Goal: Task Accomplishment & Management: Complete application form

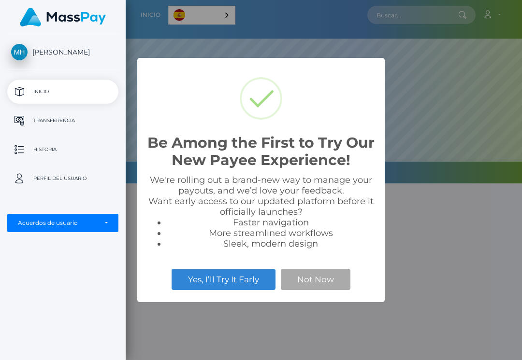
scroll to position [184, 522]
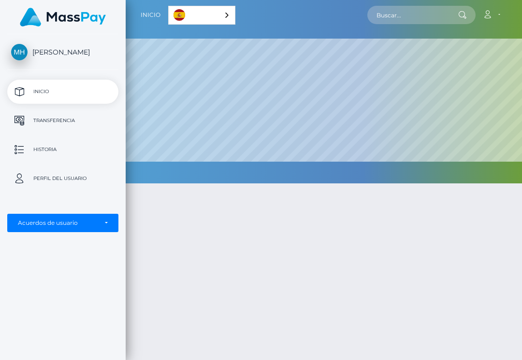
click at [214, 283] on div at bounding box center [324, 319] width 396 height 301
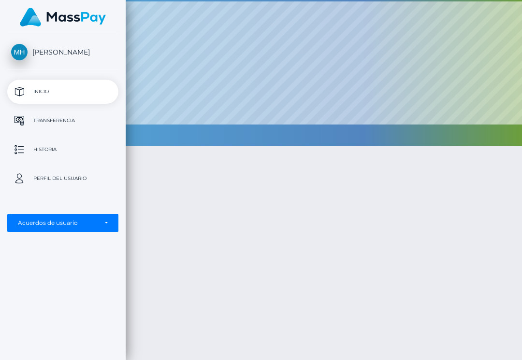
scroll to position [0, 0]
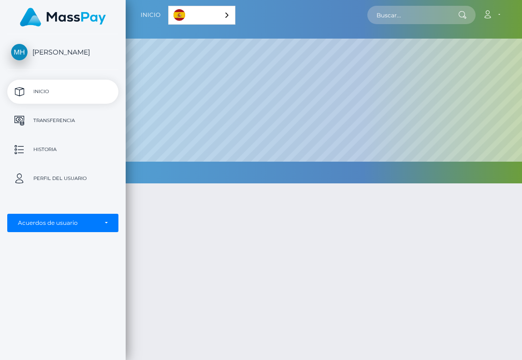
click at [169, 24] on link "Español" at bounding box center [202, 15] width 66 height 18
click at [169, 19] on link "Español" at bounding box center [203, 15] width 68 height 18
click at [0, 0] on span "button" at bounding box center [0, 0] width 0 height 0
click at [32, 125] on p "Transferencia" at bounding box center [62, 121] width 103 height 14
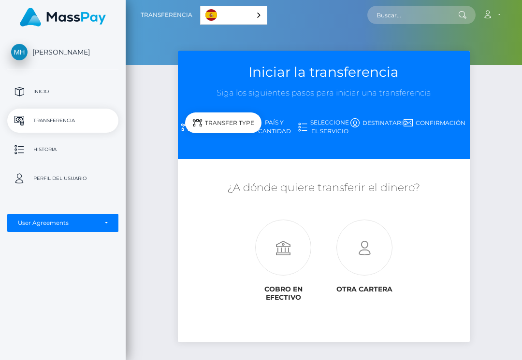
click at [243, 244] on icon at bounding box center [283, 248] width 81 height 56
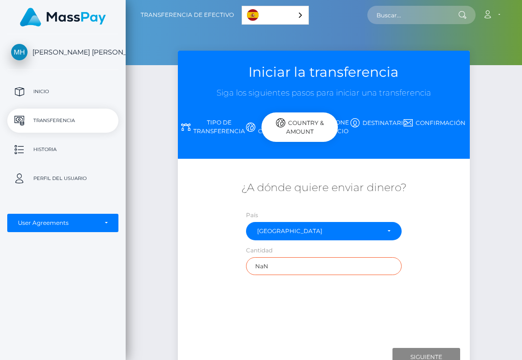
click at [246, 268] on input "NaN" at bounding box center [324, 267] width 156 height 18
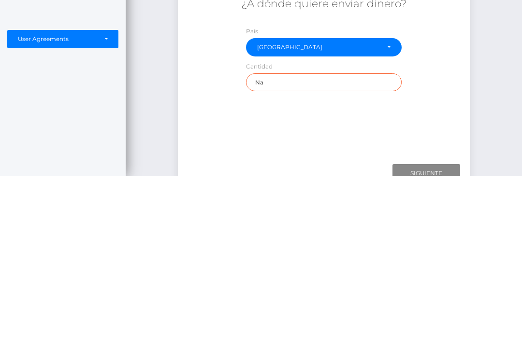
type input "N"
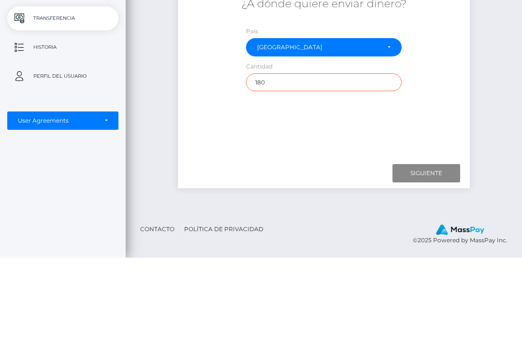
type input "180"
click at [412, 267] on input "Next" at bounding box center [426, 276] width 68 height 18
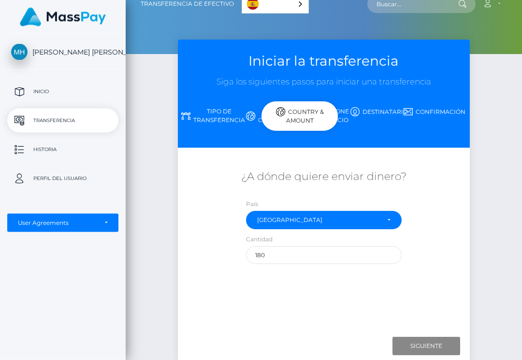
scroll to position [4, 0]
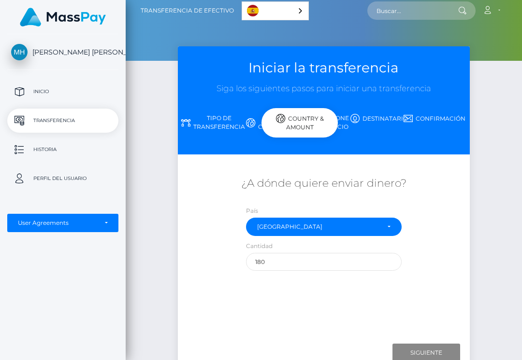
click at [296, 121] on link "Seleccione el servicio" at bounding box center [324, 122] width 56 height 25
click at [351, 121] on link "Destinatario" at bounding box center [379, 118] width 56 height 17
click at [0, 0] on button "button" at bounding box center [0, 0] width 0 height 0
click at [23, 94] on p "Inicio" at bounding box center [62, 92] width 103 height 14
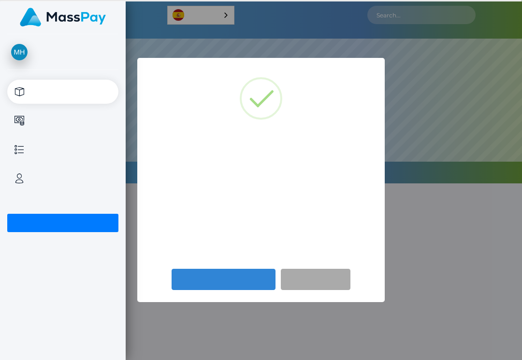
scroll to position [184, 522]
click at [257, 277] on button "Yes, I’ll Try It Early" at bounding box center [224, 279] width 104 height 21
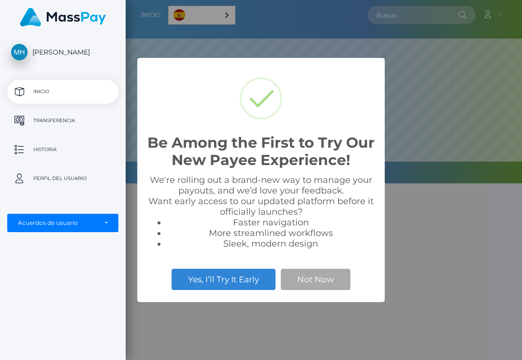
scroll to position [184, 522]
click at [320, 290] on button "Not Now" at bounding box center [316, 279] width 70 height 21
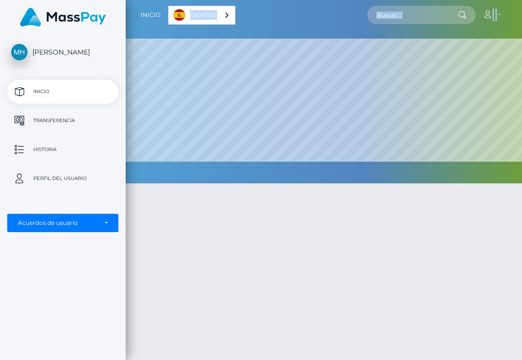
click at [482, 184] on div at bounding box center [324, 319] width 396 height 301
click at [474, 220] on div at bounding box center [324, 319] width 396 height 301
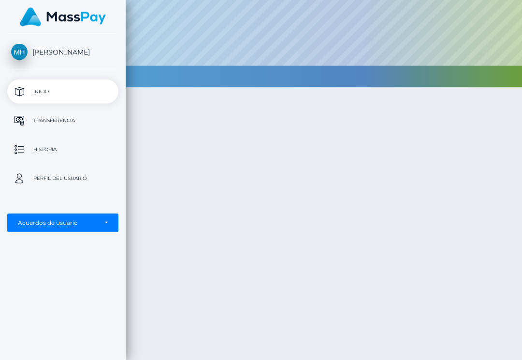
scroll to position [0, 0]
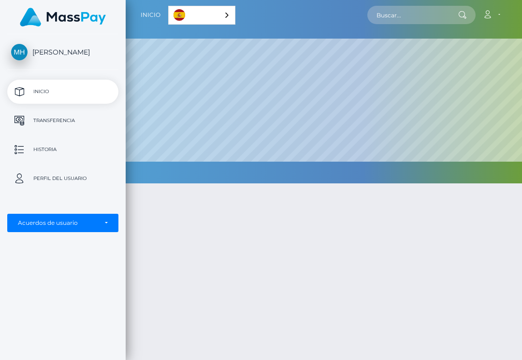
click at [0, 0] on button "button" at bounding box center [0, 0] width 0 height 0
click at [32, 224] on div "Acuerdos de usuario" at bounding box center [57, 223] width 79 height 8
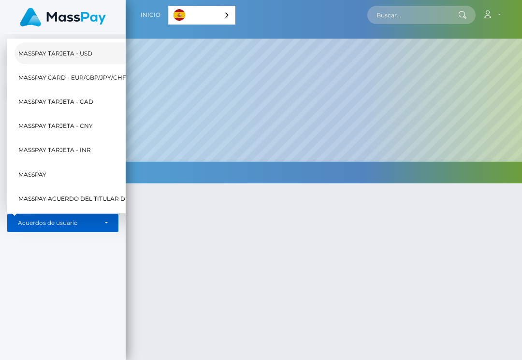
click at [24, 55] on span "MassPay Tarjeta - USD" at bounding box center [55, 53] width 74 height 13
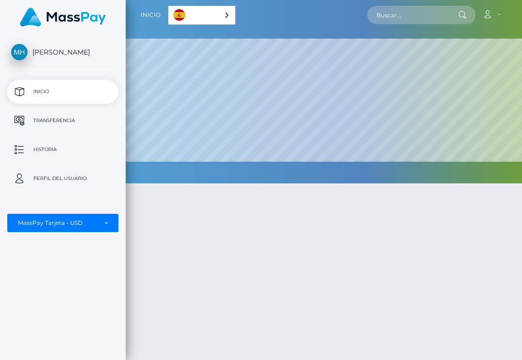
click at [34, 226] on div "MassPay Tarjeta - USD" at bounding box center [57, 223] width 79 height 8
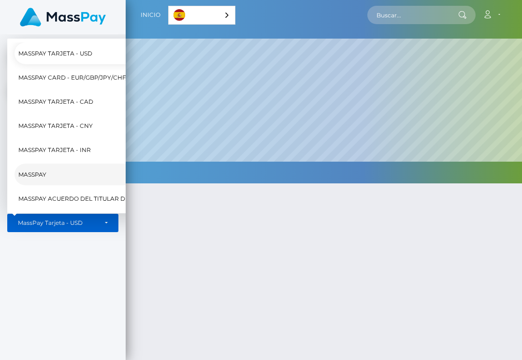
click at [32, 185] on link "MassPay" at bounding box center [120, 175] width 212 height 22
select select "6"
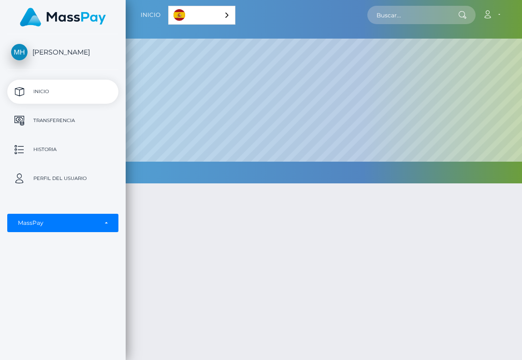
click at [38, 221] on div "MassPay" at bounding box center [57, 223] width 79 height 8
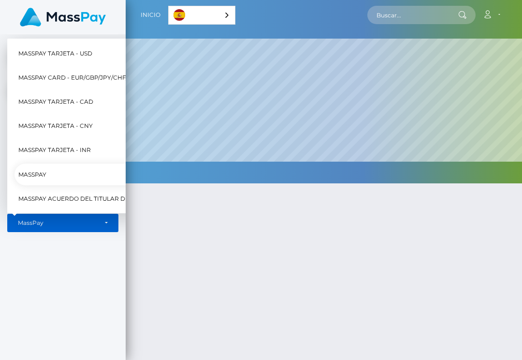
click at [418, 247] on div at bounding box center [324, 319] width 396 height 301
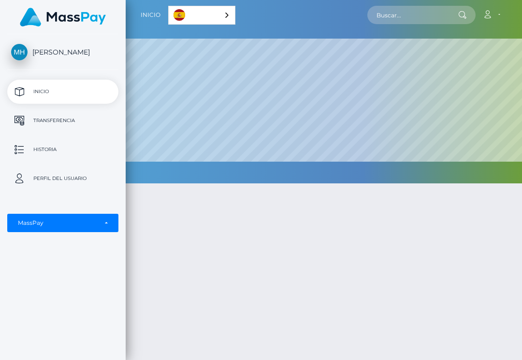
click at [18, 149] on p "Historia" at bounding box center [62, 150] width 103 height 14
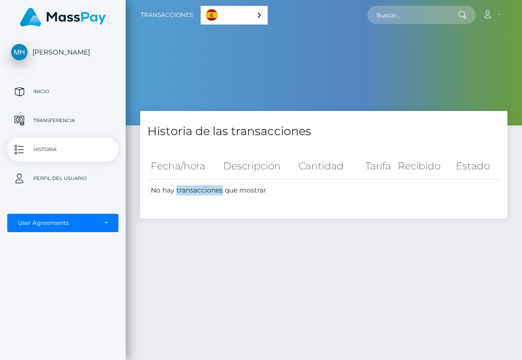
click at [414, 252] on div "Historia de las transacciones Fecha/hora Descripción Cantidad [GEOGRAPHIC_DATA]…" at bounding box center [324, 261] width 396 height 301
click at [0, 0] on button "button" at bounding box center [0, 0] width 0 height 0
click at [23, 117] on p "Transferencia" at bounding box center [62, 121] width 103 height 14
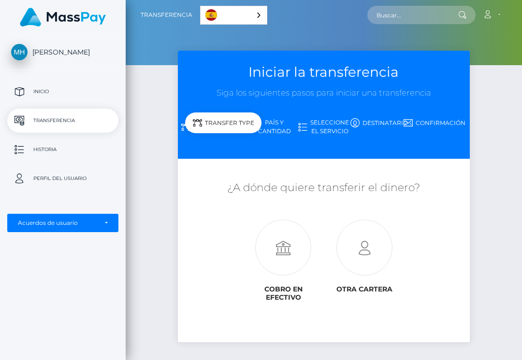
click at [335, 232] on icon at bounding box center [364, 248] width 81 height 56
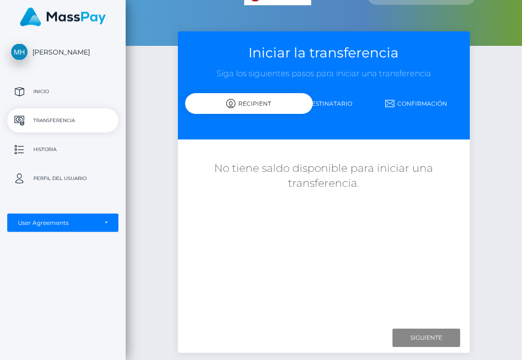
scroll to position [19, 0]
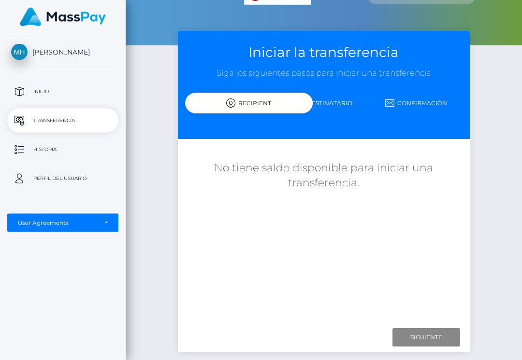
click at [399, 162] on h5 "No tiene saldo disponible para iniciar una transferencia." at bounding box center [323, 176] width 277 height 30
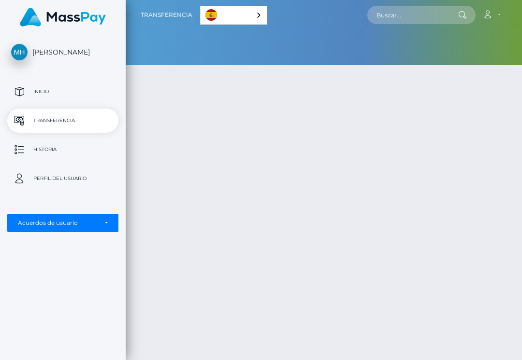
click at [0, 0] on button "button" at bounding box center [0, 0] width 0 height 0
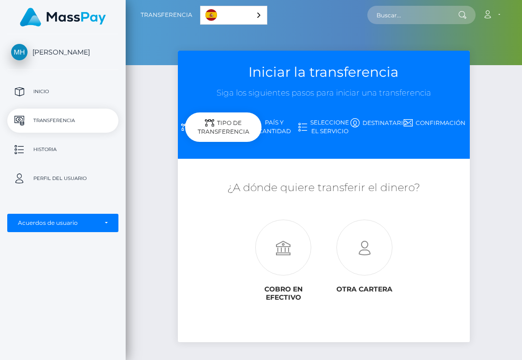
click at [23, 186] on p "Perfil del usuario" at bounding box center [62, 179] width 103 height 14
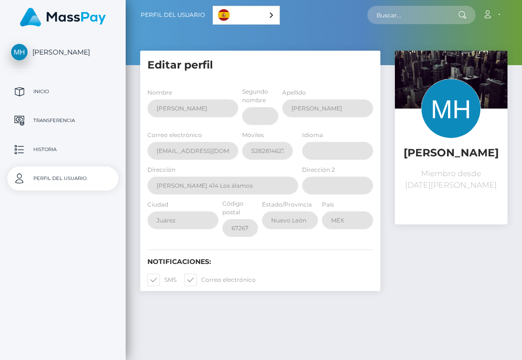
select select
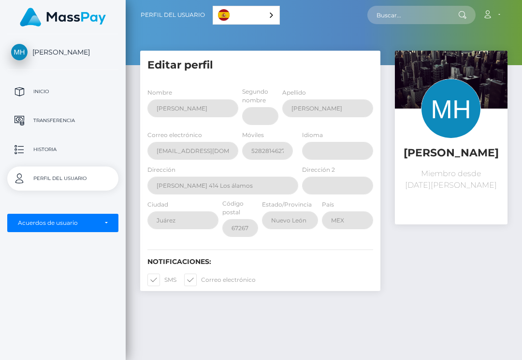
click at [0, 0] on button "button" at bounding box center [0, 0] width 0 height 0
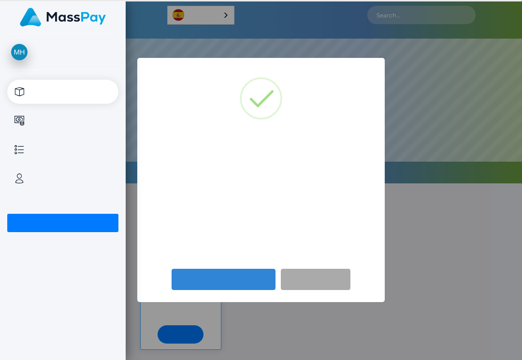
scroll to position [184, 522]
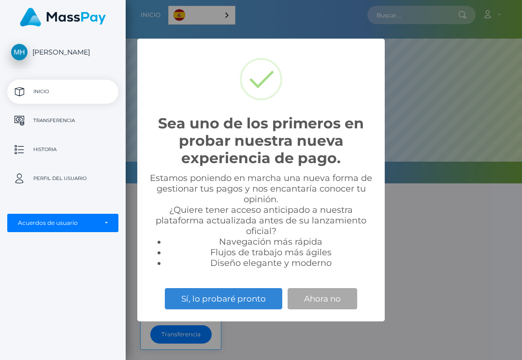
click at [317, 300] on button "Ahora no" at bounding box center [323, 298] width 70 height 21
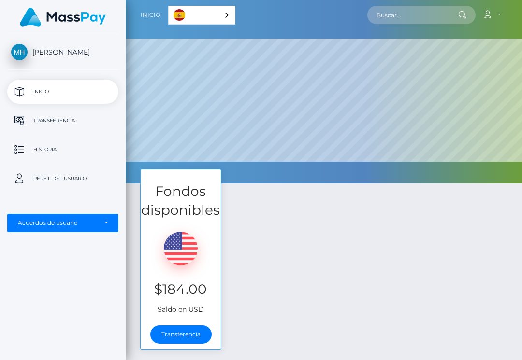
click at [150, 332] on link "Transferencia" at bounding box center [180, 335] width 61 height 18
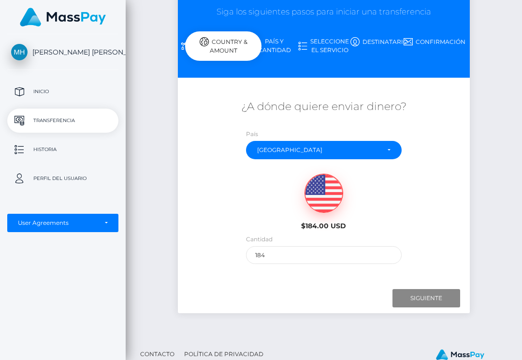
scroll to position [82, 0]
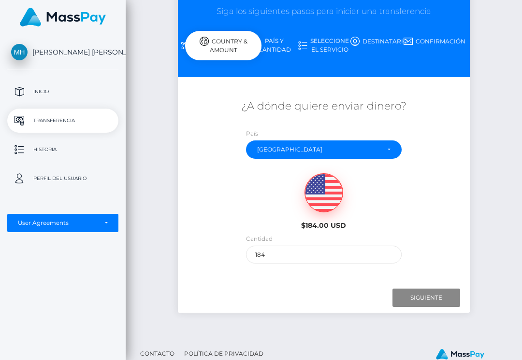
click at [305, 205] on img at bounding box center [324, 193] width 38 height 39
click at [295, 250] on input "184" at bounding box center [324, 255] width 156 height 18
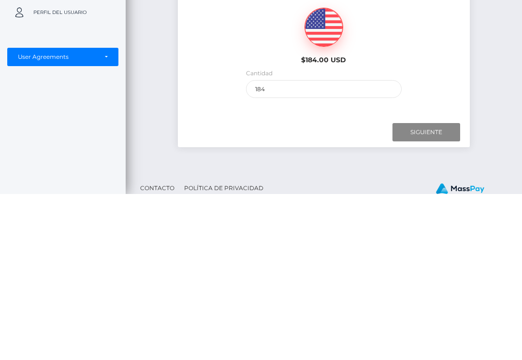
click at [428, 289] on input "Next" at bounding box center [426, 298] width 68 height 18
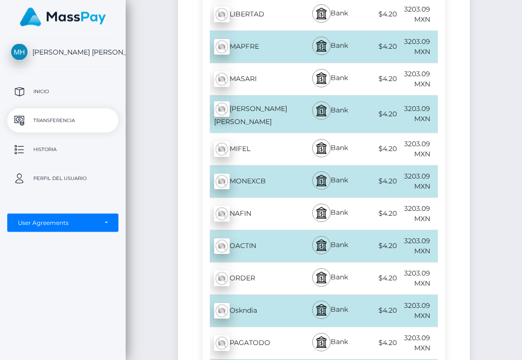
scroll to position [3240, 0]
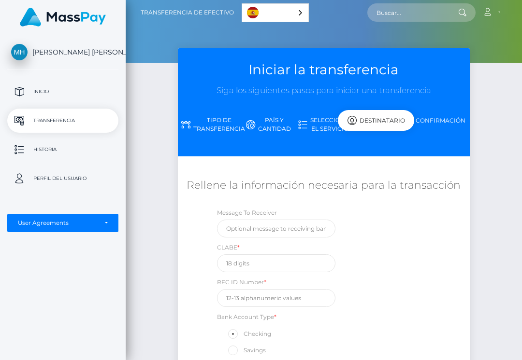
scroll to position [4, 0]
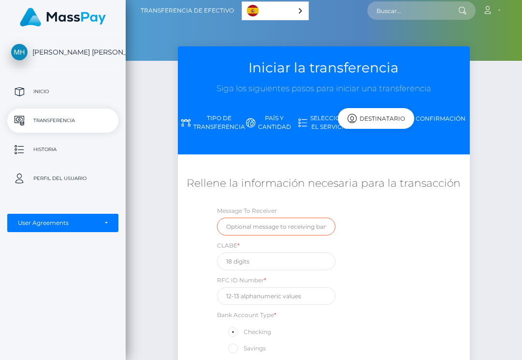
click at [217, 235] on input "text" at bounding box center [276, 227] width 119 height 18
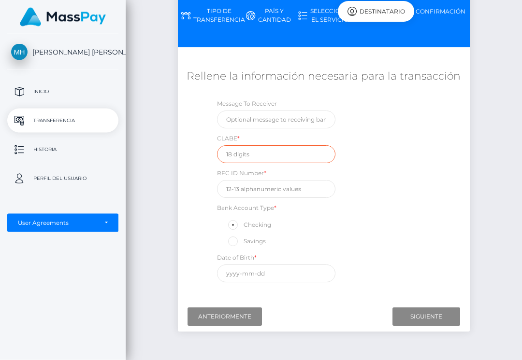
click at [266, 157] on input "text" at bounding box center [276, 155] width 119 height 18
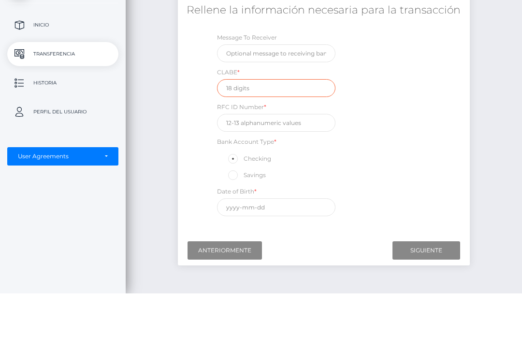
type input "P"
type input "014580140057710049"
click at [252, 181] on input "text" at bounding box center [276, 190] width 119 height 18
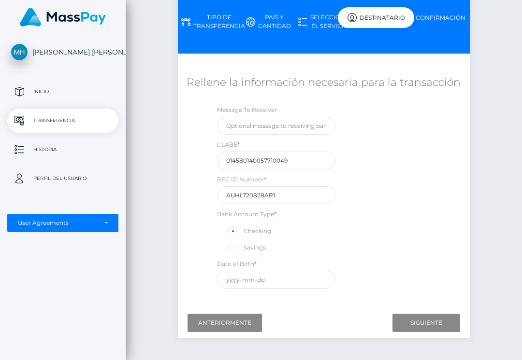
scroll to position [0, 0]
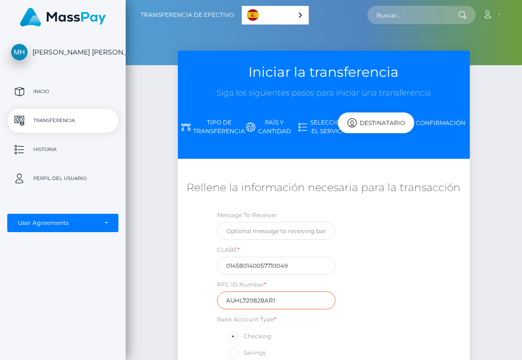
type input "AUHL720828AR1"
click at [242, 11] on link "Español" at bounding box center [275, 15] width 66 height 18
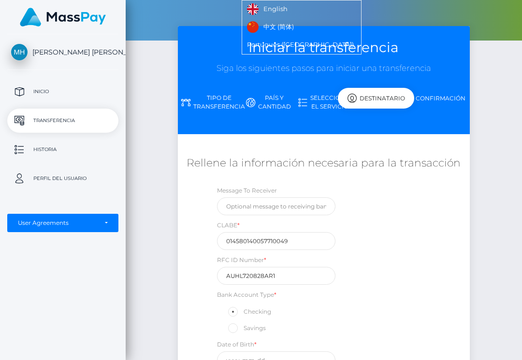
scroll to position [142, 0]
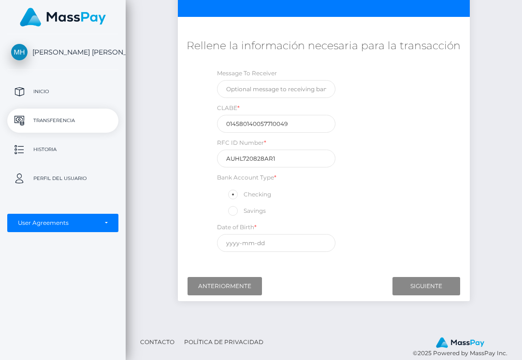
click at [227, 217] on label "Savings" at bounding box center [246, 211] width 39 height 13
click at [234, 214] on input "Savings" at bounding box center [237, 210] width 6 height 6
radio input "true"
click at [217, 245] on input "text" at bounding box center [276, 243] width 119 height 18
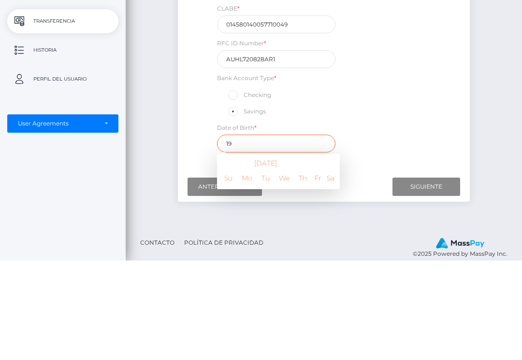
type input "1"
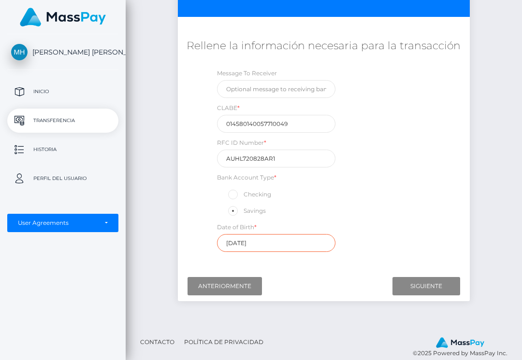
click at [251, 239] on input "1972-01-01" at bounding box center [276, 243] width 119 height 18
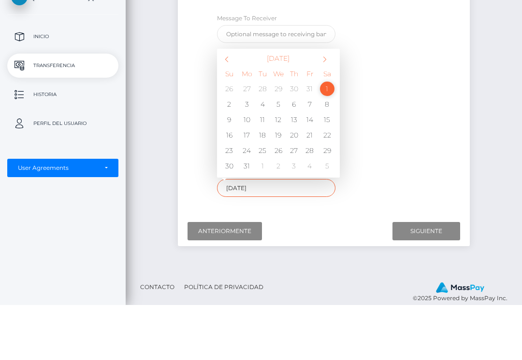
click at [318, 108] on span at bounding box center [324, 114] width 13 height 13
click at [317, 108] on th at bounding box center [326, 114] width 19 height 12
click at [318, 108] on span at bounding box center [324, 114] width 13 height 13
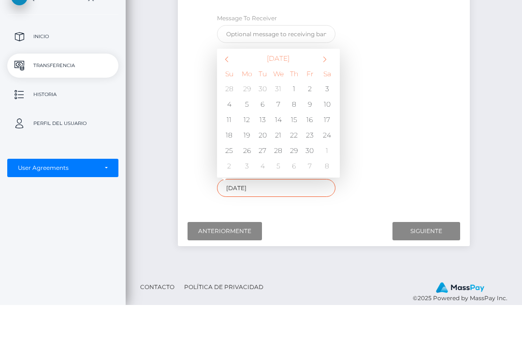
click at [318, 108] on span at bounding box center [324, 114] width 13 height 13
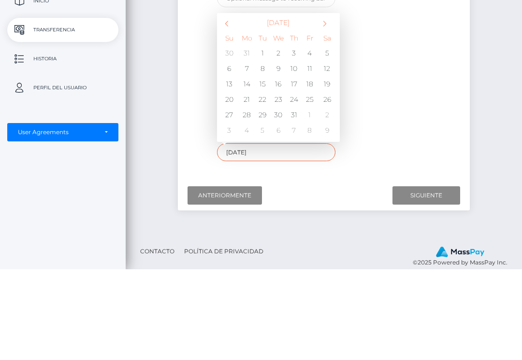
click at [239, 198] on td "28" at bounding box center [247, 205] width 16 height 15
type input "1972-08-28"
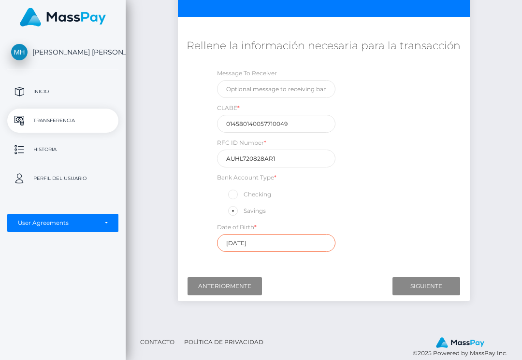
click at [226, 243] on input "1972-08-28" at bounding box center [276, 243] width 119 height 18
click at [415, 288] on input "Next" at bounding box center [426, 286] width 68 height 18
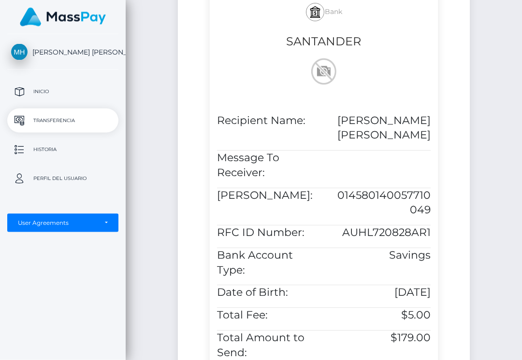
click at [490, 304] on div "Iniciar la transferencia Siga los siguientes pasos para iniciar una transferenc…" at bounding box center [324, 193] width 396 height 722
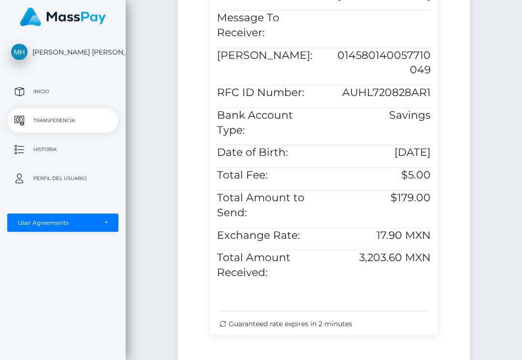
scroll to position [360, 0]
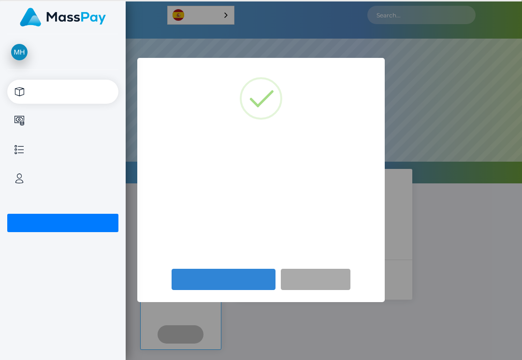
scroll to position [184, 522]
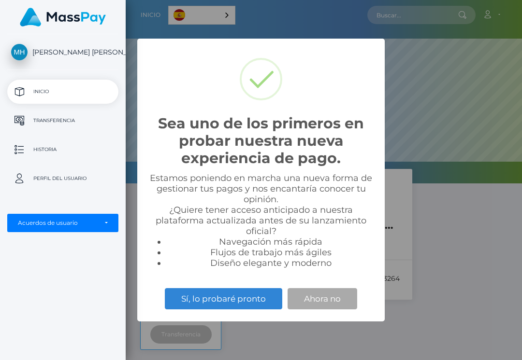
click at [328, 310] on button "Ahora no" at bounding box center [323, 298] width 70 height 21
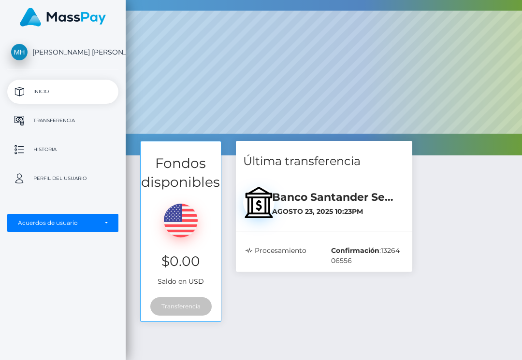
scroll to position [0, 0]
